Goal: Navigation & Orientation: Find specific page/section

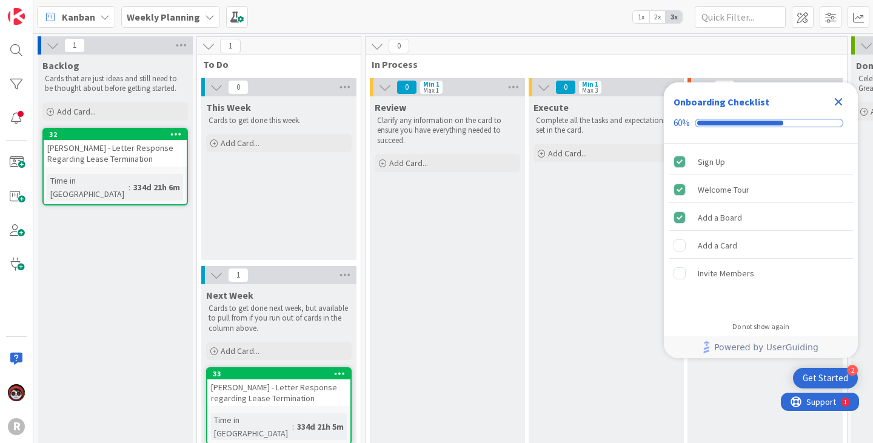
click at [186, 19] on b "Weekly Planning" at bounding box center [163, 17] width 73 height 12
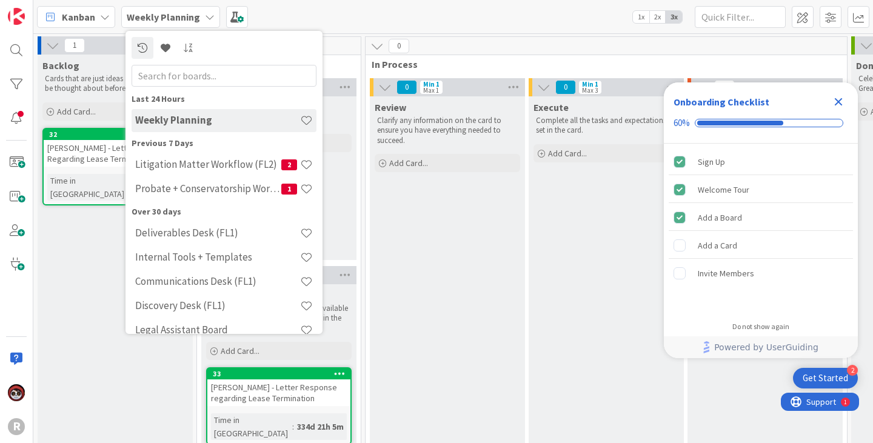
click at [98, 22] on div "Kanban" at bounding box center [76, 17] width 78 height 22
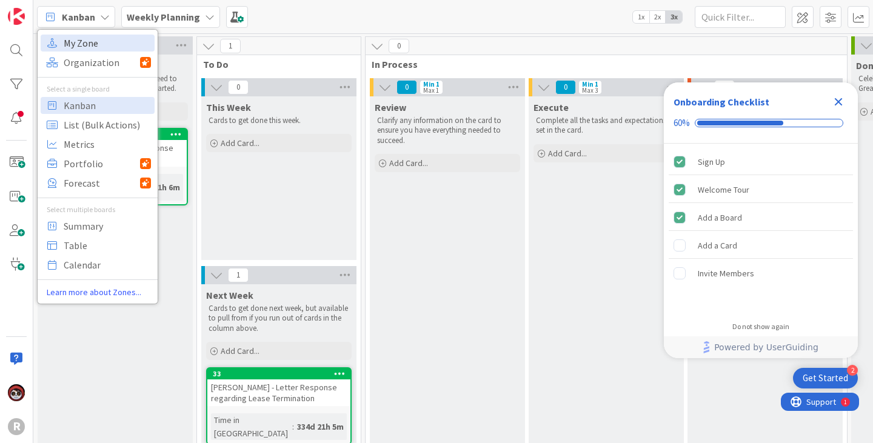
click at [87, 44] on span "My Zone" at bounding box center [107, 43] width 87 height 18
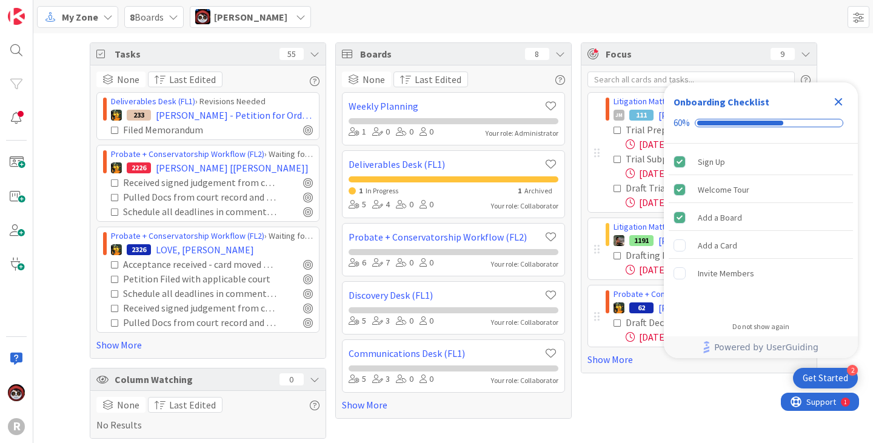
click at [835, 103] on icon "Close Checklist" at bounding box center [838, 102] width 15 height 15
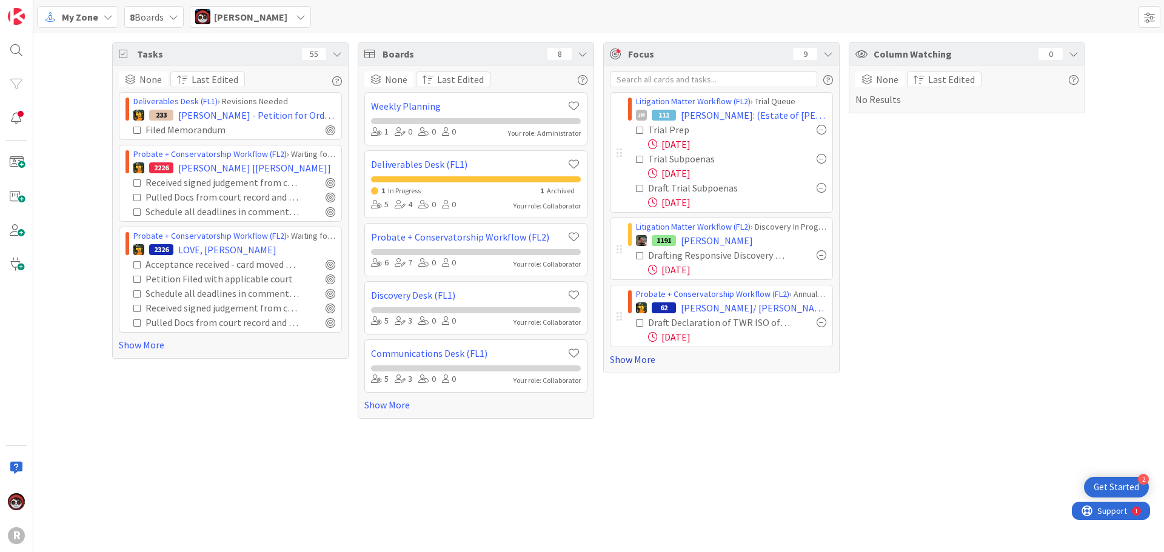
click at [654, 358] on link "Show More" at bounding box center [721, 359] width 223 height 15
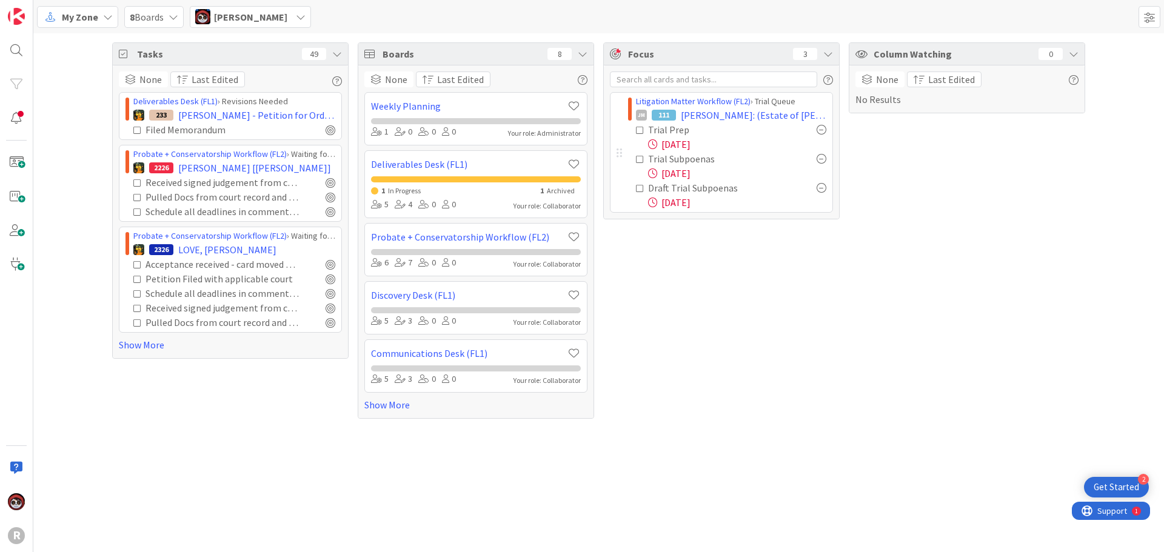
drag, startPoint x: 997, startPoint y: 47, endPoint x: 919, endPoint y: 27, distance: 80.3
click at [873, 33] on div "My Zone 8 Boards Jasmin Sanchez Tasks 49 None Last Edited Deliverables Desk (FL…" at bounding box center [598, 276] width 1131 height 552
